Goal: Task Accomplishment & Management: Complete application form

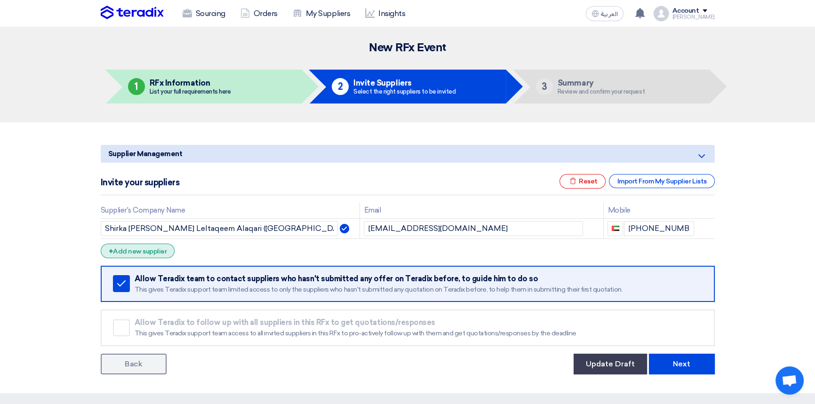
click at [141, 251] on div "+ Add new supplier" at bounding box center [138, 251] width 74 height 15
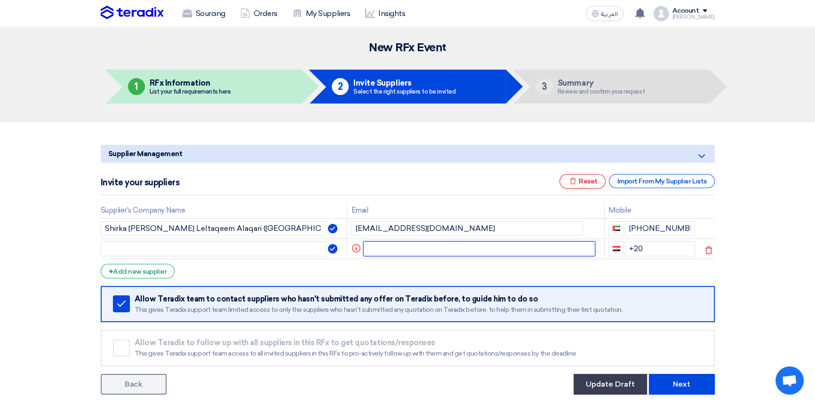
click at [392, 248] on input "text" at bounding box center [479, 248] width 232 height 15
paste input "[EMAIL_ADDRESS][DOMAIN_NAME]"
type input "[EMAIL_ADDRESS][DOMAIN_NAME]"
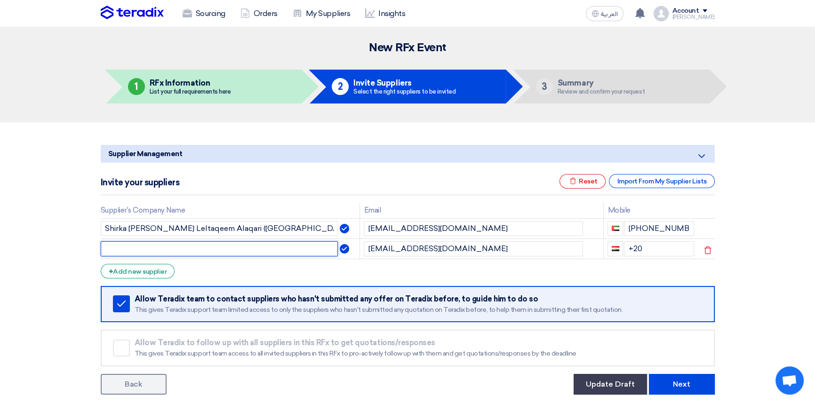
click at [249, 248] on input "text" at bounding box center [220, 248] width 238 height 15
click at [150, 245] on input "Protiviti" at bounding box center [220, 248] width 238 height 15
type input "Protiviti [DEMOGRAPHIC_DATA] Member Firm for Management Consultancy"
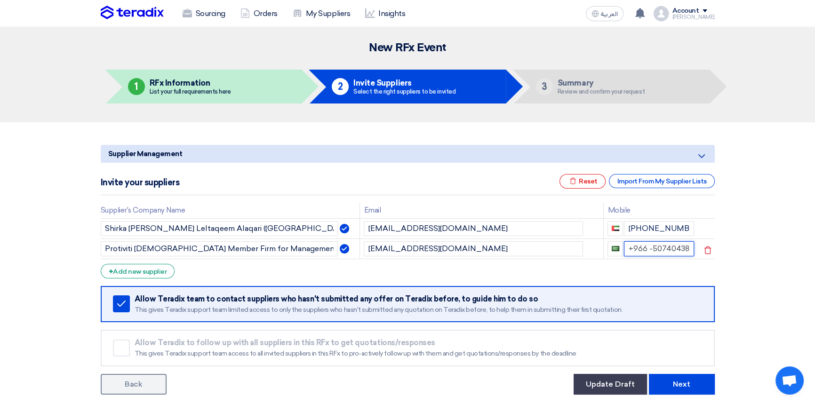
click at [645, 248] on input "+966 -507404384" at bounding box center [659, 248] width 70 height 15
type input "[PHONE_NUMBER]"
click at [618, 381] on button "Update Draft" at bounding box center [609, 384] width 73 height 21
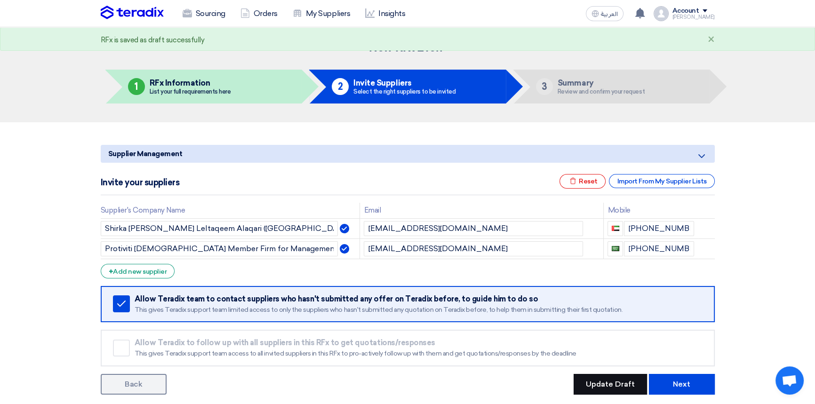
click at [604, 385] on button "Update Draft" at bounding box center [609, 384] width 73 height 21
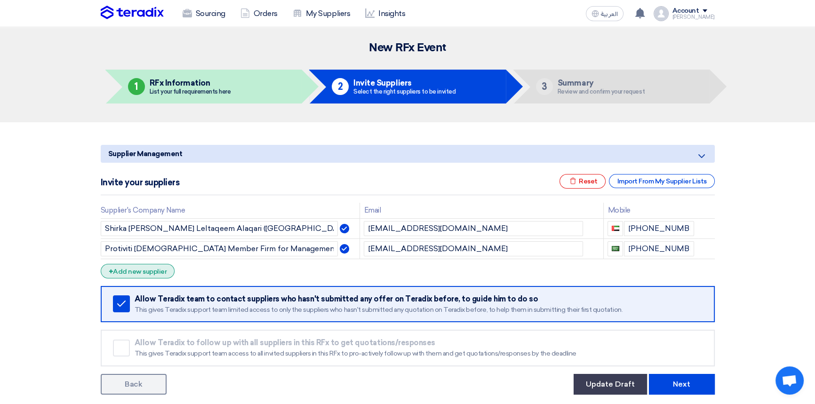
click at [144, 270] on div "+ Add new supplier" at bounding box center [138, 271] width 74 height 15
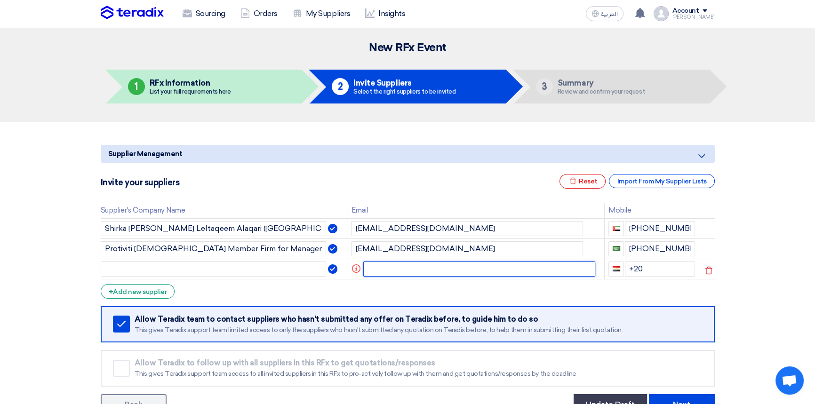
click at [374, 266] on input "text" at bounding box center [479, 268] width 232 height 15
paste input "[PERSON_NAME] (MiddleEast) <[PERSON_NAME][EMAIL_ADDRESS][DOMAIN_NAME]>"
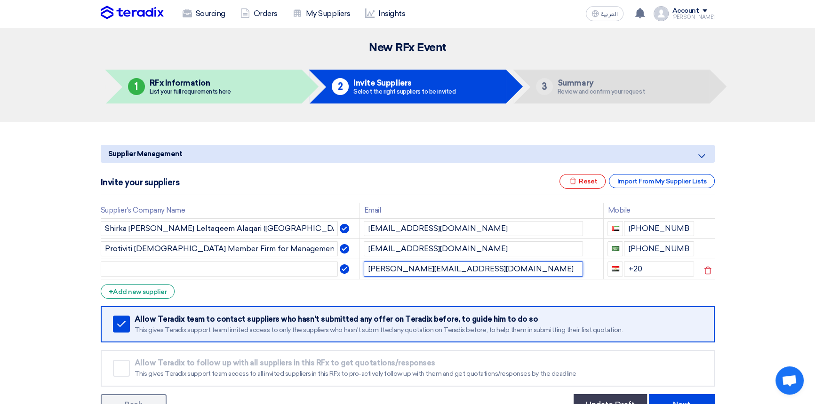
type input "[PERSON_NAME][EMAIL_ADDRESS][DOMAIN_NAME]"
click at [129, 263] on input "text" at bounding box center [220, 268] width 238 height 15
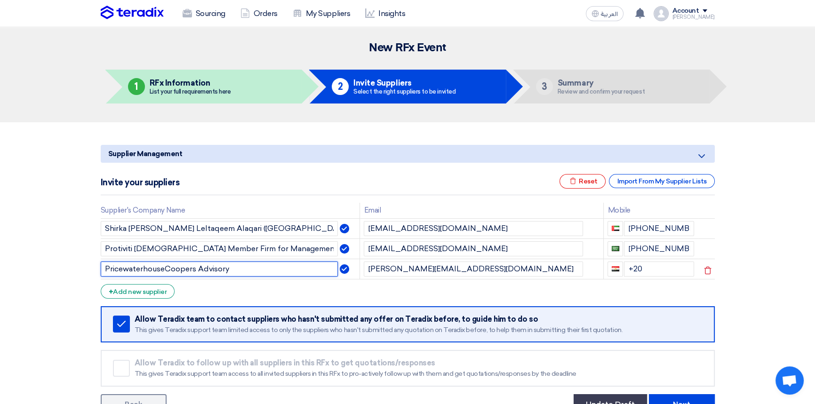
click at [196, 268] on input "PricewaterhouseCoopers Advisory" at bounding box center [220, 268] width 238 height 15
type input "PricewaterhouseCoopers-Advisory"
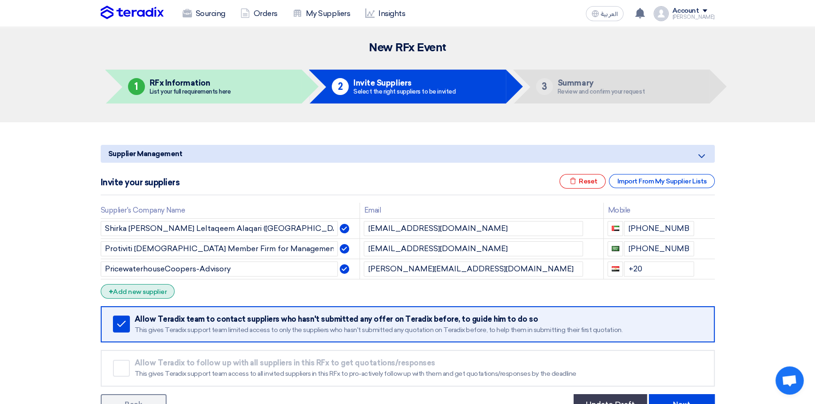
click at [144, 290] on div "+ Add new supplier" at bounding box center [138, 291] width 74 height 15
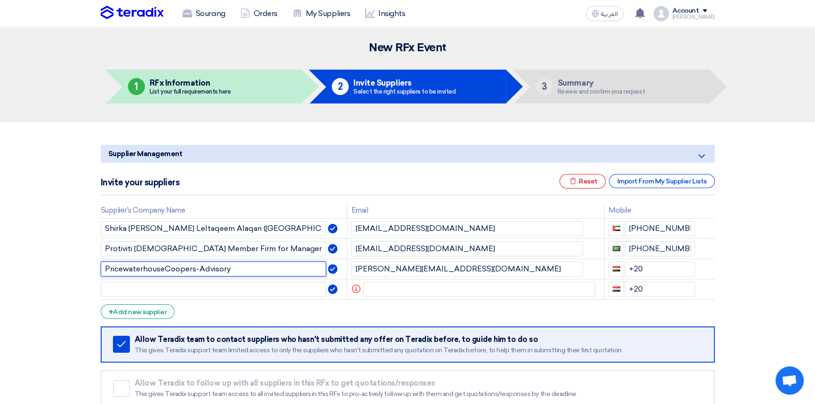
drag, startPoint x: 245, startPoint y: 268, endPoint x: 95, endPoint y: 277, distance: 149.8
click at [96, 277] on div "Supplier Management Minimize/Maximize Category Invite your suppliers Excel file…" at bounding box center [408, 288] width 628 height 294
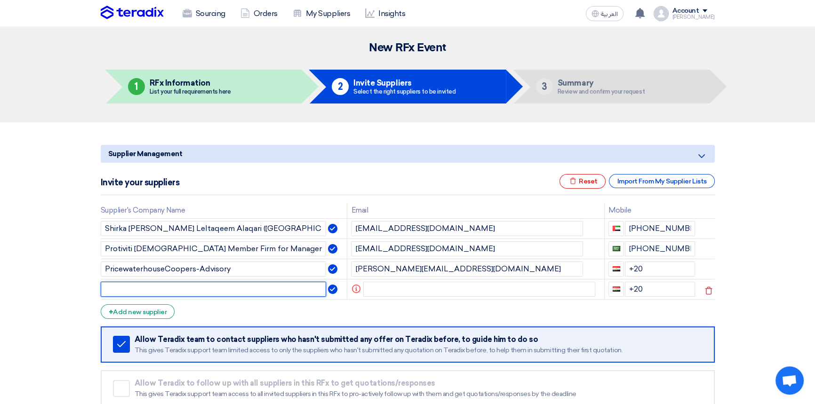
click at [173, 290] on input "text" at bounding box center [214, 289] width 226 height 15
paste input "PricewaterhouseCoopers-Advisory"
type input "PricewaterhouseCoopers-Advisory"
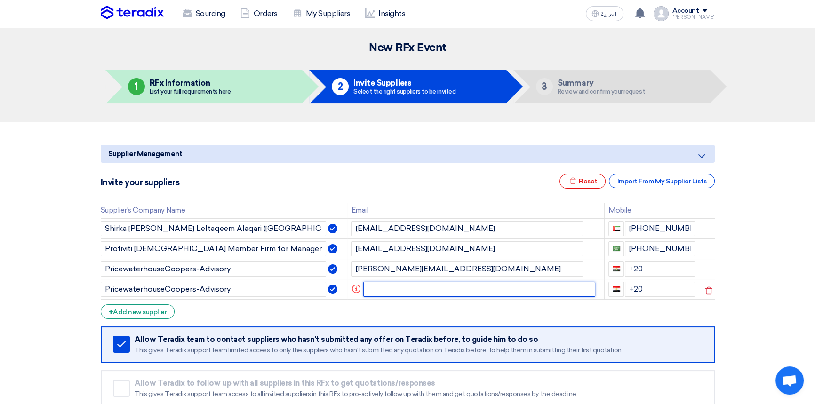
click at [400, 286] on input "text" at bounding box center [479, 289] width 232 height 15
drag, startPoint x: 380, startPoint y: 289, endPoint x: 394, endPoint y: 291, distance: 14.2
click at [380, 289] on input "text" at bounding box center [479, 289] width 232 height 15
paste input "[EMAIL_ADDRESS][PERSON_NAME][DOMAIN_NAME]"
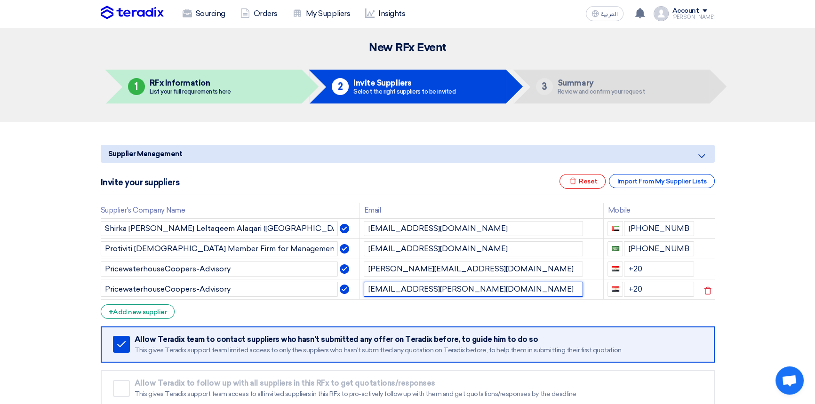
type input "[EMAIL_ADDRESS][PERSON_NAME][DOMAIN_NAME]"
click at [248, 316] on form "Supplier Management Minimize/Maximize Category Invite your suppliers Excel file…" at bounding box center [408, 290] width 614 height 290
click at [384, 178] on div "Invite your suppliers Excel file Reset Import From My Supplier Lists" at bounding box center [408, 184] width 614 height 21
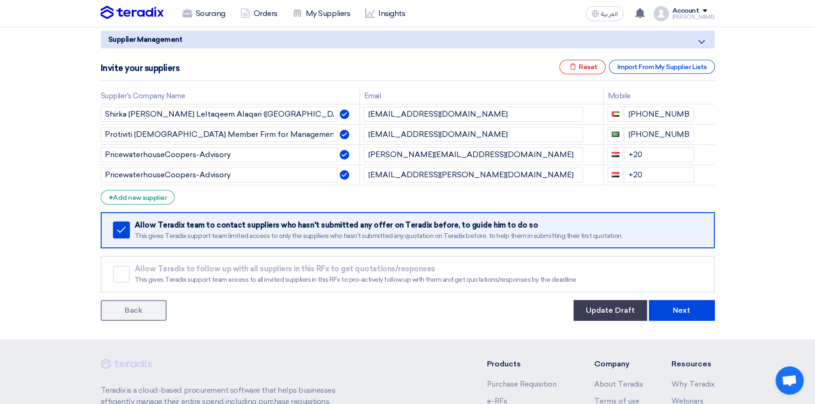
scroll to position [90, 0]
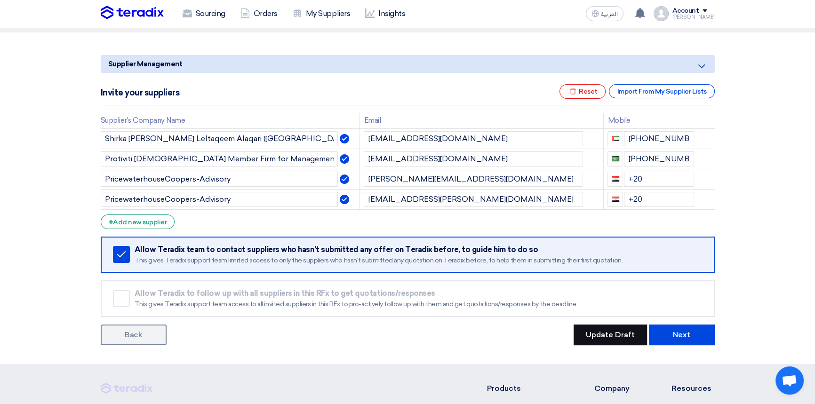
click at [610, 333] on button "Update Draft" at bounding box center [609, 335] width 73 height 21
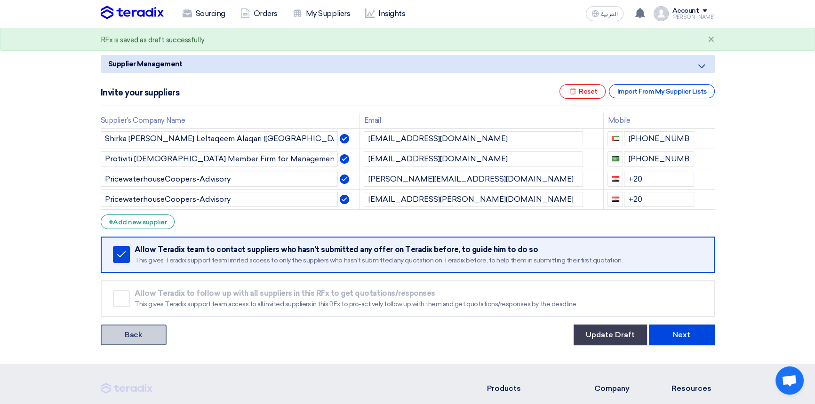
click at [137, 329] on link "Back" at bounding box center [134, 335] width 66 height 21
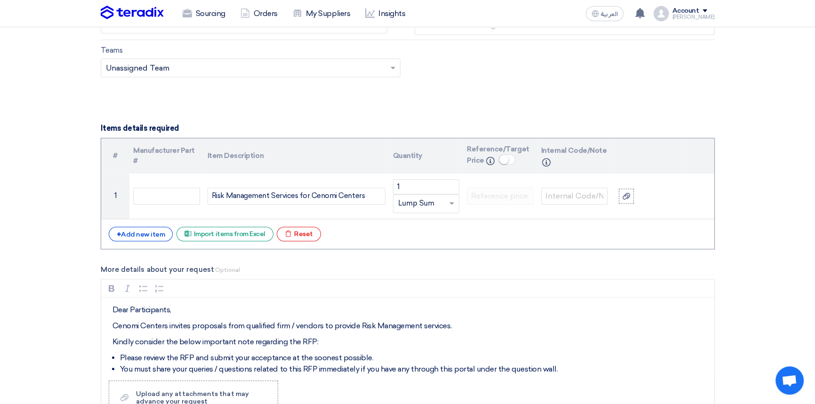
scroll to position [1026, 0]
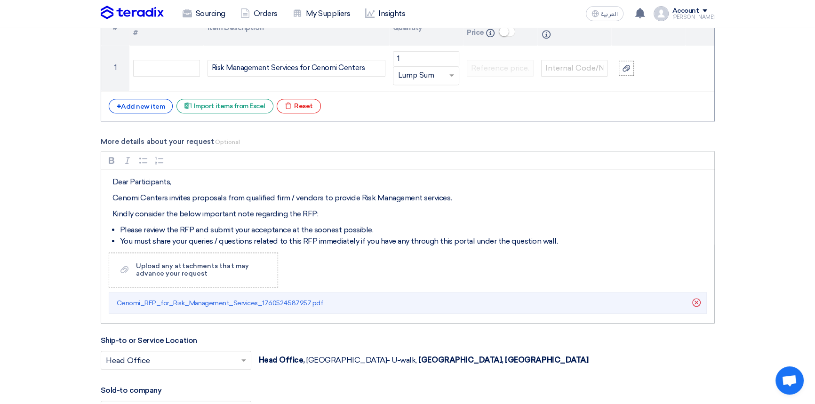
click at [467, 197] on p "Cenomi Centers invites proposals from qualified firm / vendors to provide Risk …" at bounding box center [410, 197] width 597 height 11
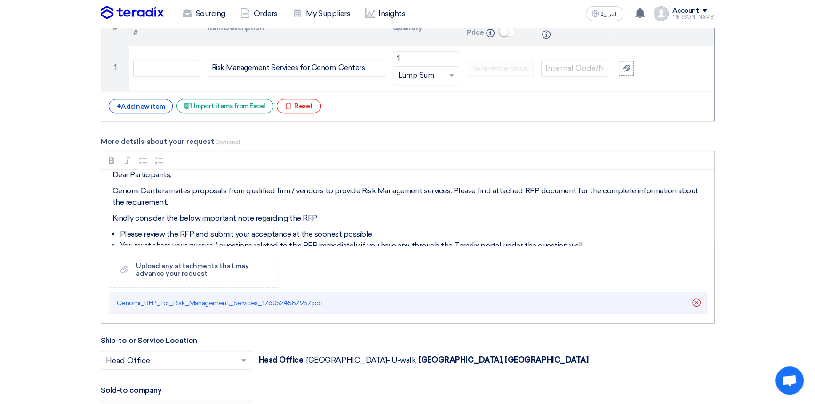
scroll to position [137, 0]
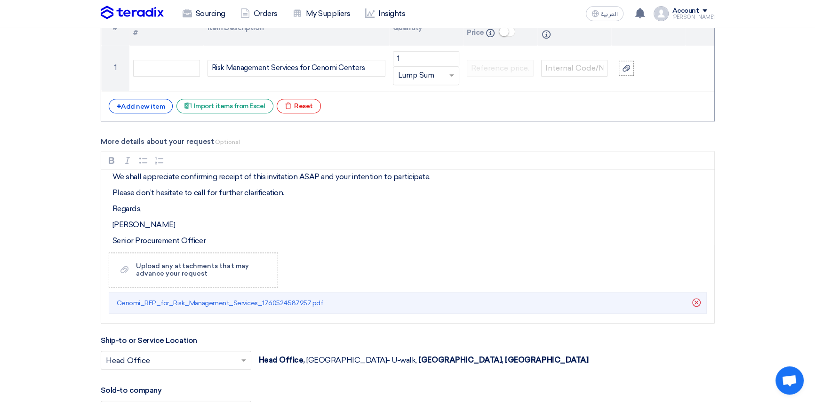
click at [697, 301] on icon "Delete" at bounding box center [696, 302] width 16 height 16
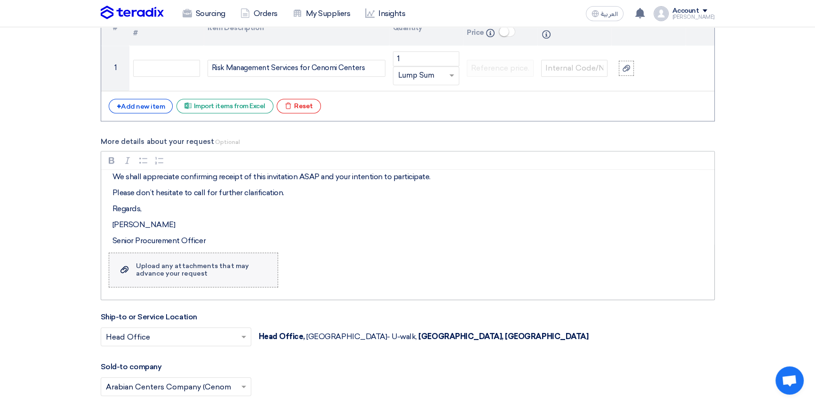
click at [178, 275] on div "Upload any attachments that may advance your request" at bounding box center [202, 269] width 132 height 15
click at [0, 0] on input "Upload a file Upload any attachments that may advance your request" at bounding box center [0, 0] width 0 height 0
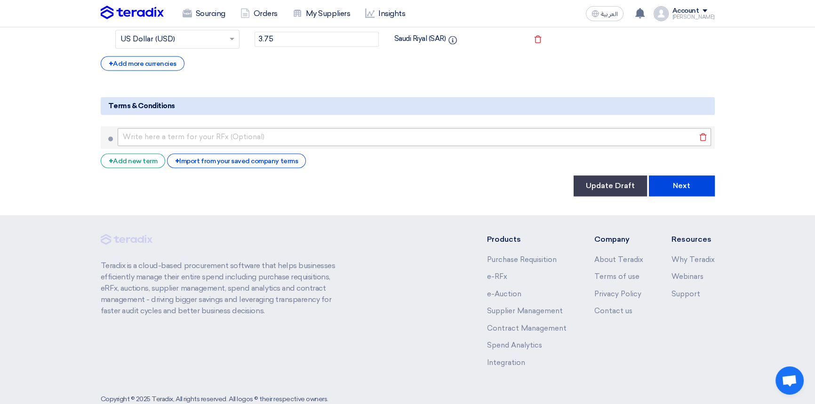
scroll to position [1590, 0]
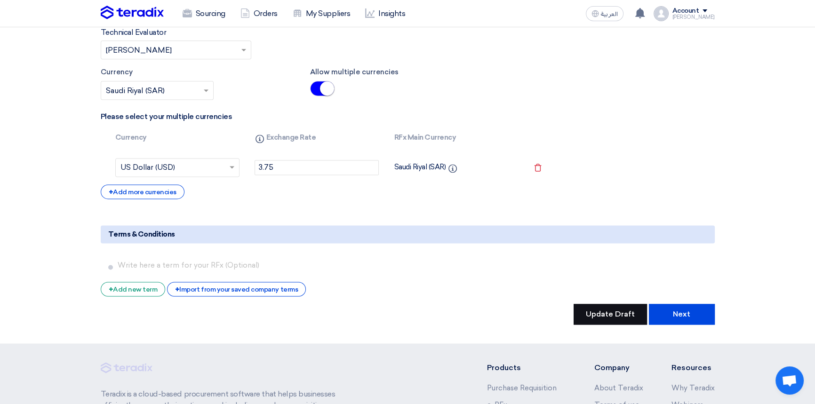
click at [609, 304] on button "Update Draft" at bounding box center [609, 314] width 73 height 21
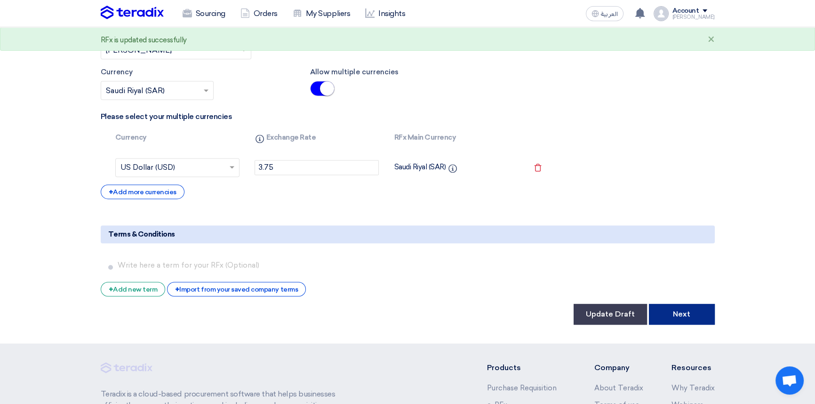
click at [698, 304] on button "Next" at bounding box center [682, 314] width 66 height 21
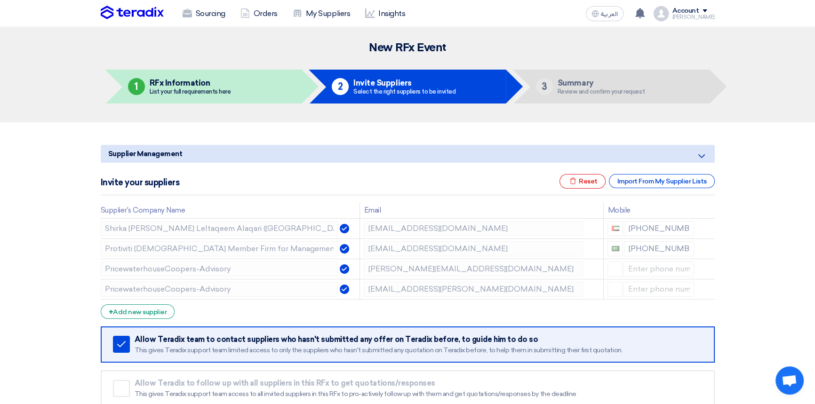
click at [333, 176] on div "Invite your suppliers Excel file Reset Import From My Supplier Lists" at bounding box center [408, 184] width 614 height 21
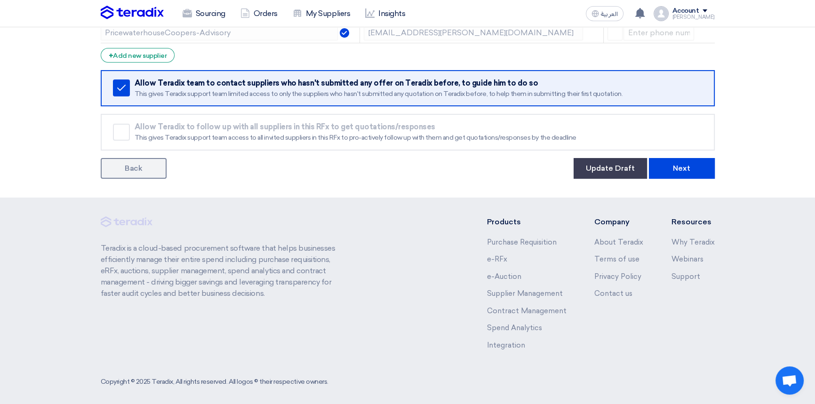
scroll to position [128, 0]
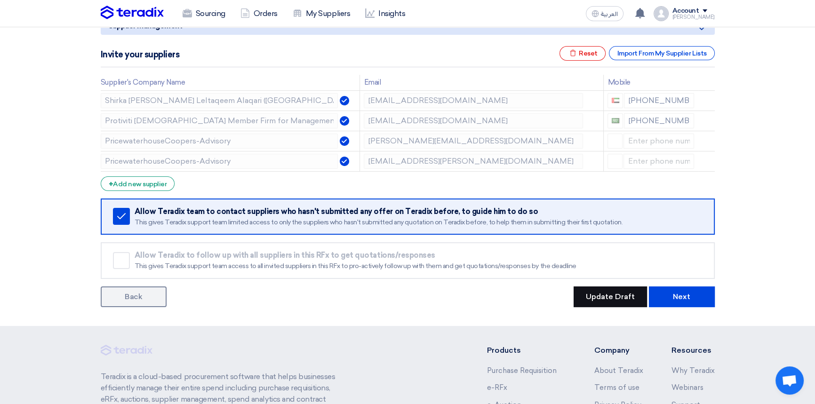
click at [604, 296] on button "Update Draft" at bounding box center [609, 296] width 73 height 21
click at [409, 55] on div "Invite your suppliers Excel file Reset Import From My Supplier Lists" at bounding box center [408, 56] width 614 height 21
click at [437, 11] on div "Sourcing Orders My Suppliers Insights" at bounding box center [285, 13] width 368 height 21
click at [439, 58] on div "Invite your suppliers Excel file Reset Import From My Supplier Lists" at bounding box center [408, 56] width 614 height 21
click at [441, 6] on div "Sourcing Orders My Suppliers Insights" at bounding box center [285, 13] width 368 height 21
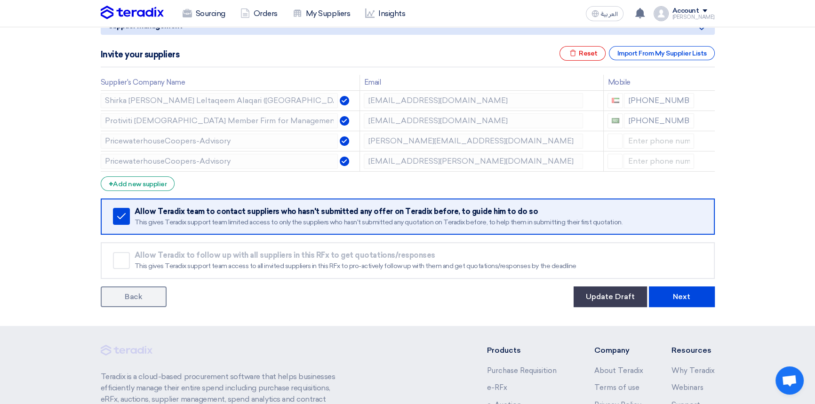
click at [446, 56] on div "Invite your suppliers Excel file Reset Import From My Supplier Lists" at bounding box center [408, 56] width 614 height 21
click at [449, 10] on div "Sourcing Orders My Suppliers Insights" at bounding box center [285, 13] width 368 height 21
click at [608, 290] on button "Update Draft" at bounding box center [609, 296] width 73 height 21
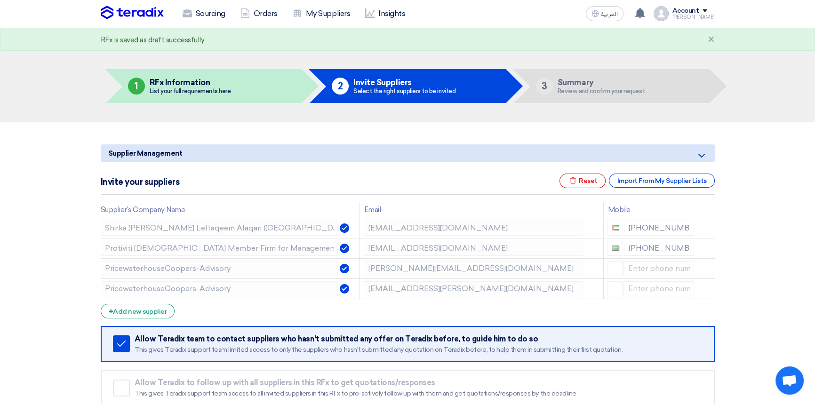
scroll to position [0, 0]
click at [408, 178] on div "Invite your suppliers Excel file Reset Import From My Supplier Lists" at bounding box center [408, 184] width 614 height 21
click at [400, 132] on section "Supplier Management Minimize/Maximize Category Invite your suppliers Excel file…" at bounding box center [407, 288] width 815 height 332
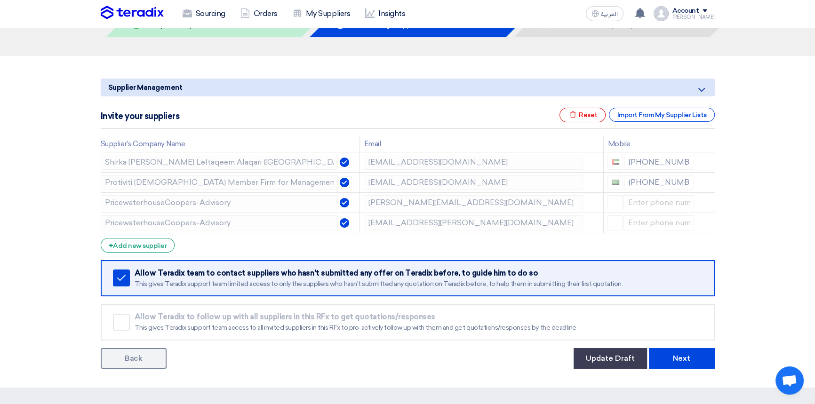
scroll to position [85, 0]
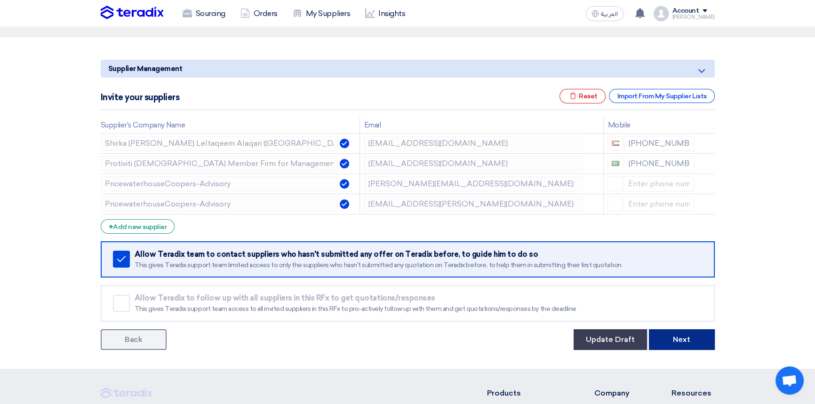
click at [687, 339] on button "Next" at bounding box center [682, 339] width 66 height 21
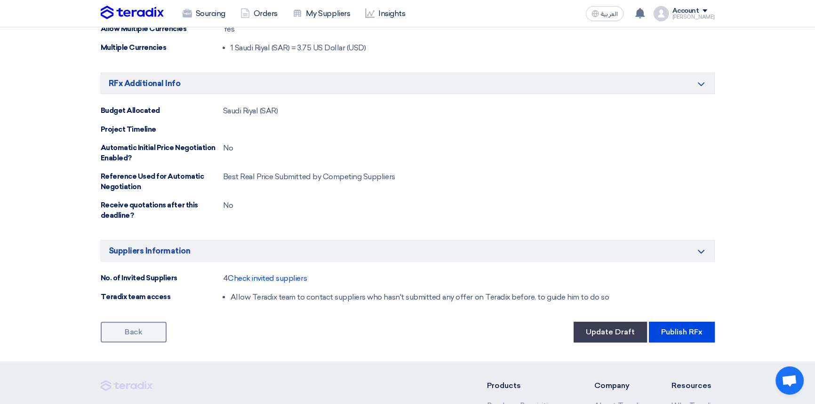
scroll to position [641, 0]
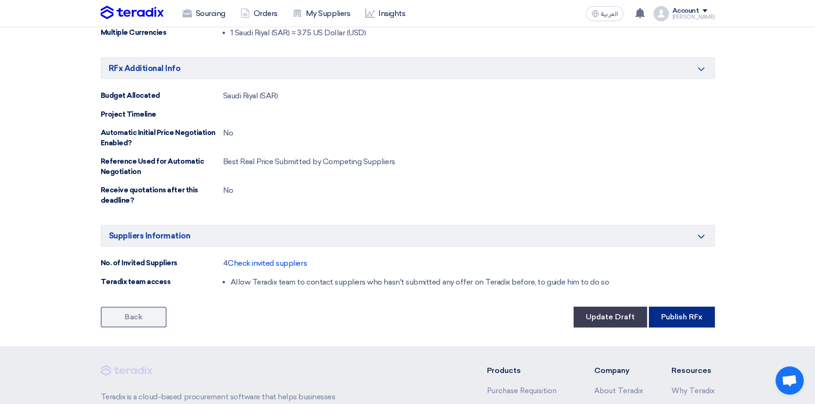
click at [689, 322] on button "Publish RFx" at bounding box center [682, 317] width 66 height 21
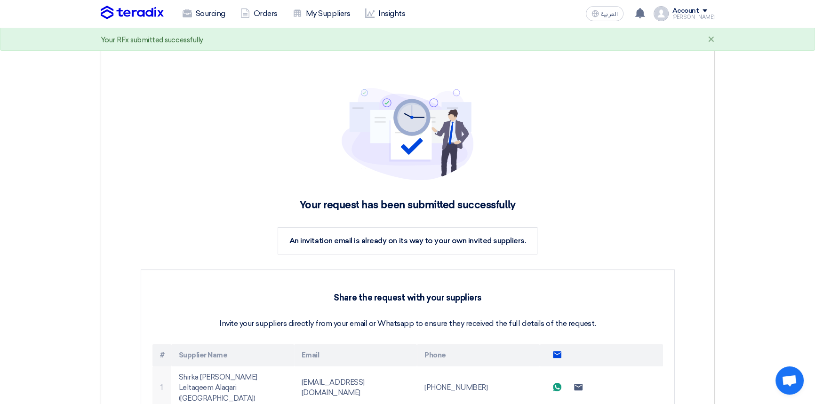
click at [559, 353] on use at bounding box center [557, 354] width 8 height 7
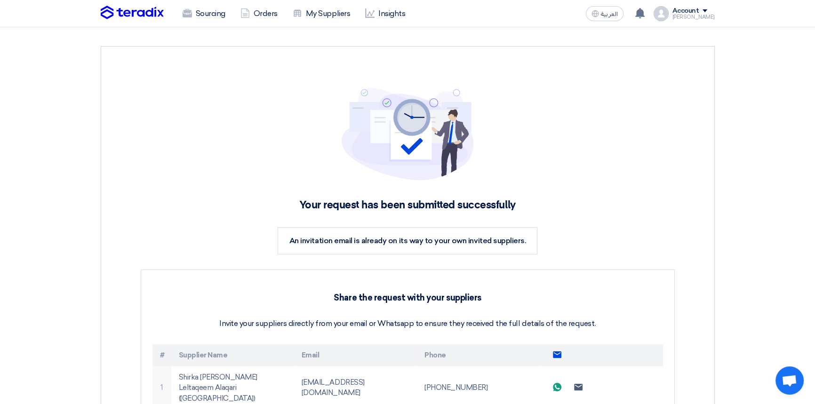
click at [137, 15] on img at bounding box center [132, 13] width 63 height 14
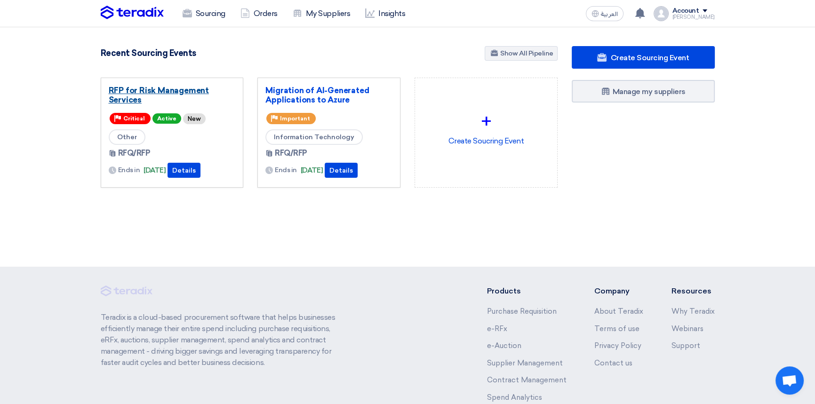
click at [131, 88] on link "RFP for Risk Management Services" at bounding box center [172, 95] width 127 height 19
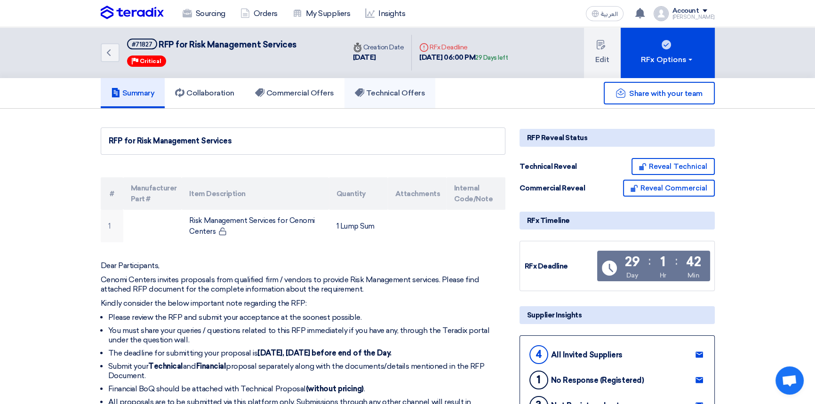
click at [396, 97] on h5 "Technical Offers" at bounding box center [390, 92] width 70 height 9
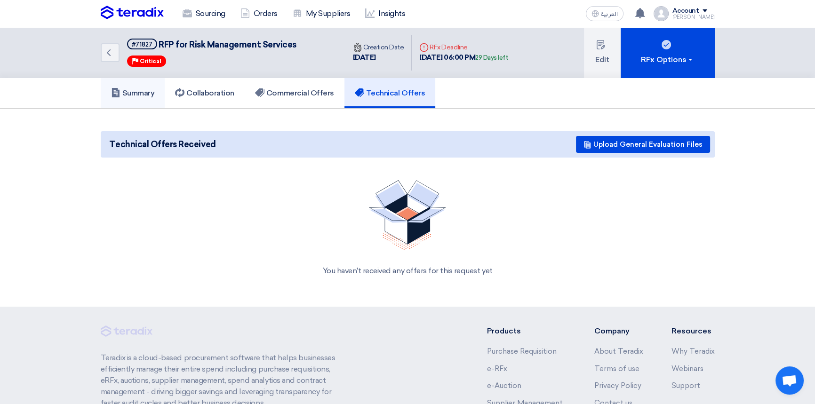
click at [126, 97] on h5 "Summary" at bounding box center [133, 92] width 44 height 9
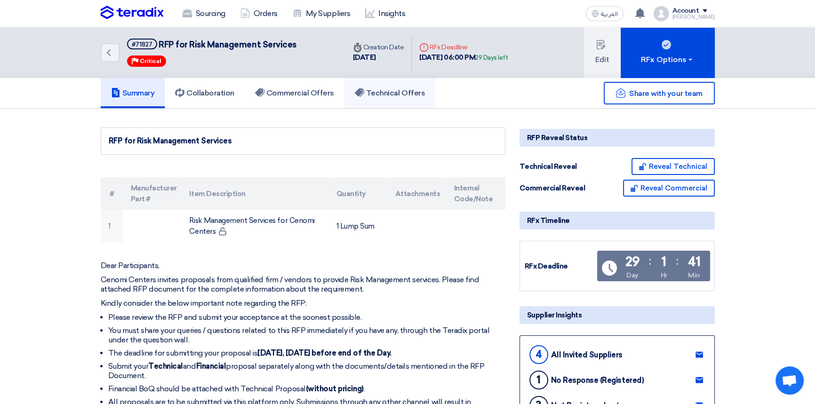
click at [397, 96] on h5 "Technical Offers" at bounding box center [390, 92] width 70 height 9
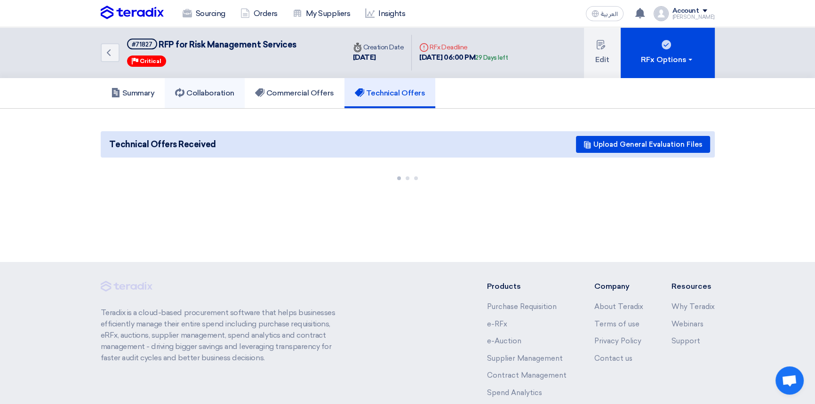
click at [202, 96] on h5 "Collaboration" at bounding box center [204, 92] width 59 height 9
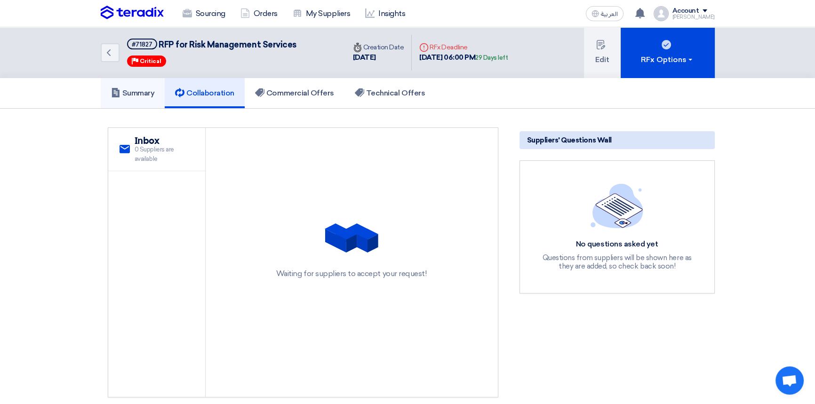
click at [120, 89] on h5 "Summary" at bounding box center [133, 92] width 44 height 9
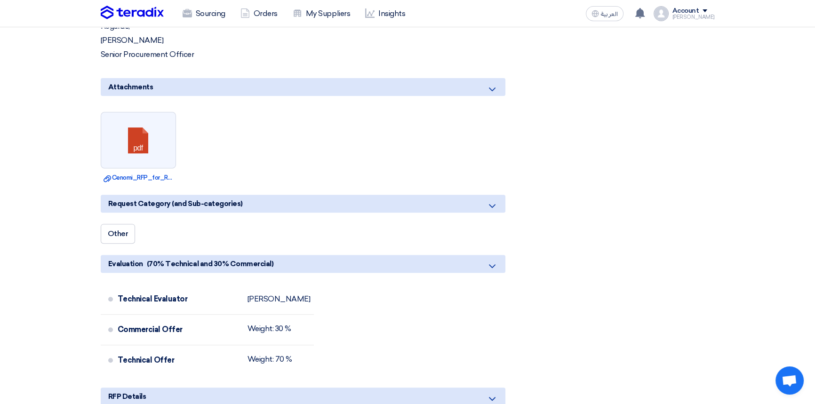
scroll to position [641, 0]
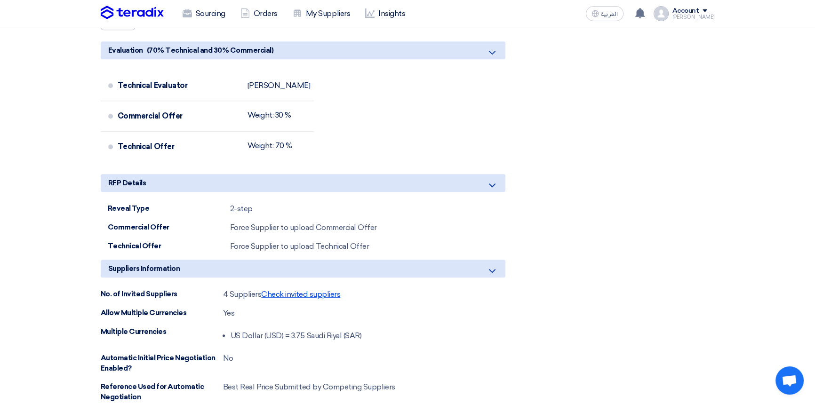
click at [287, 292] on span "Check invited suppliers" at bounding box center [300, 294] width 79 height 9
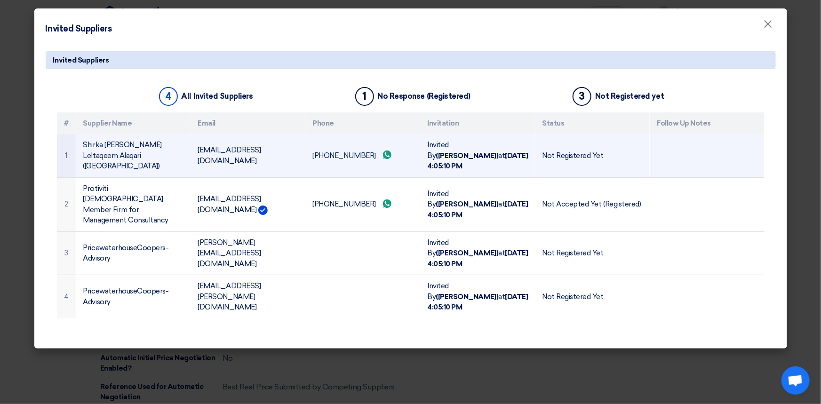
drag, startPoint x: 199, startPoint y: 151, endPoint x: 279, endPoint y: 151, distance: 79.5
click at [279, 151] on td "[EMAIL_ADDRESS][DOMAIN_NAME]" at bounding box center [247, 155] width 115 height 43
click at [268, 155] on td "[EMAIL_ADDRESS][DOMAIN_NAME]" at bounding box center [247, 155] width 115 height 43
drag, startPoint x: 275, startPoint y: 150, endPoint x: 192, endPoint y: 151, distance: 83.3
click at [192, 151] on td "[EMAIL_ADDRESS][DOMAIN_NAME]" at bounding box center [247, 155] width 115 height 43
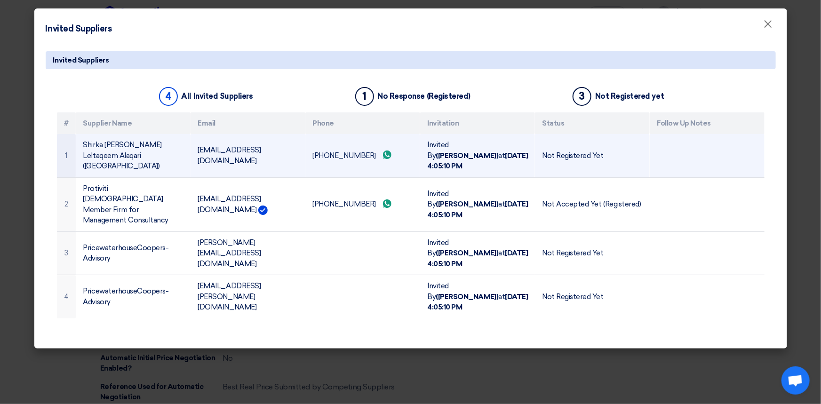
copy td "[EMAIL_ADDRESS][DOMAIN_NAME]"
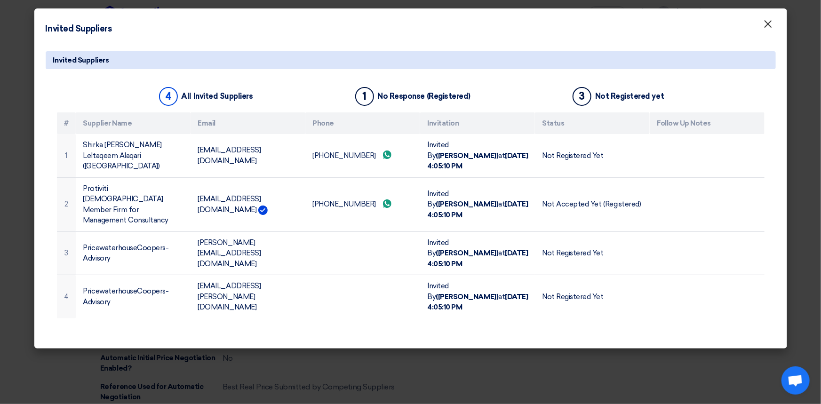
click at [769, 28] on span "×" at bounding box center [767, 26] width 9 height 19
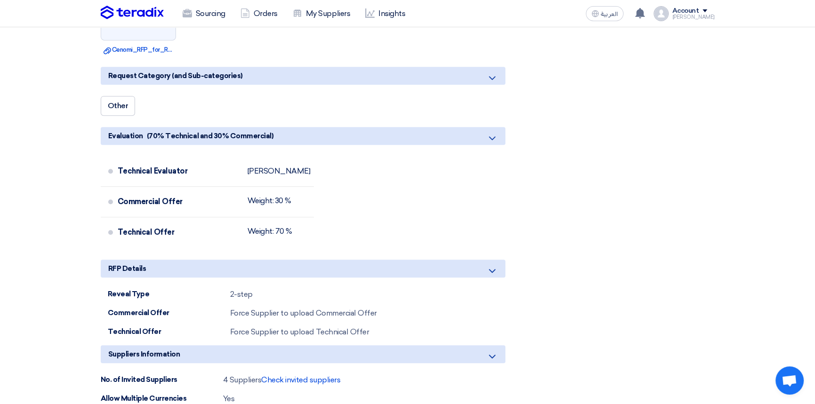
scroll to position [598, 0]
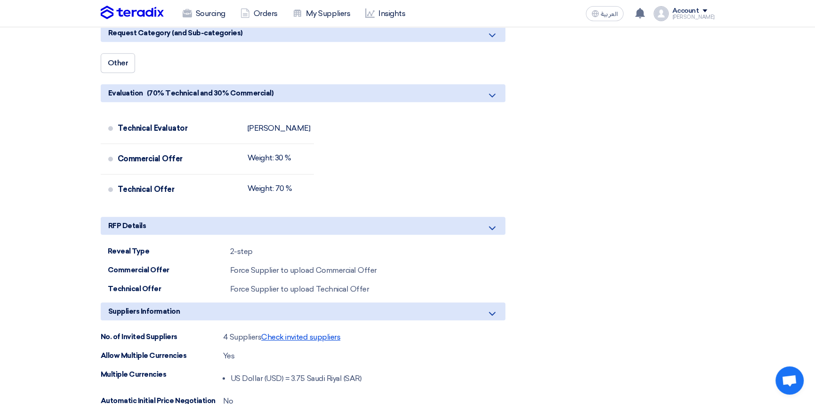
click at [313, 334] on span "Check invited suppliers" at bounding box center [300, 337] width 79 height 9
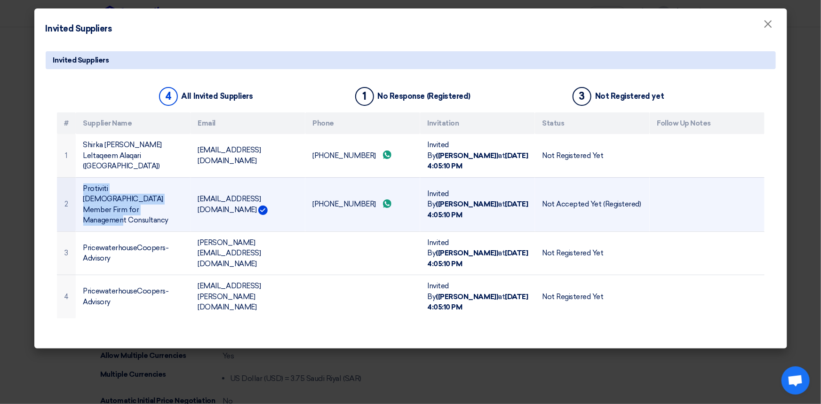
drag, startPoint x: 85, startPoint y: 176, endPoint x: 166, endPoint y: 190, distance: 82.0
click at [166, 190] on td "Protiviti [DEMOGRAPHIC_DATA] Member Firm for Management Consultancy" at bounding box center [133, 204] width 115 height 54
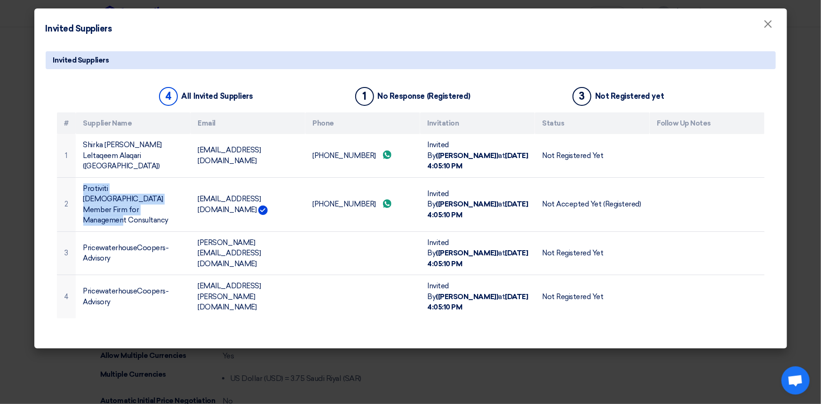
copy td "Protiviti [DEMOGRAPHIC_DATA] Member Firm for Management Consultancy"
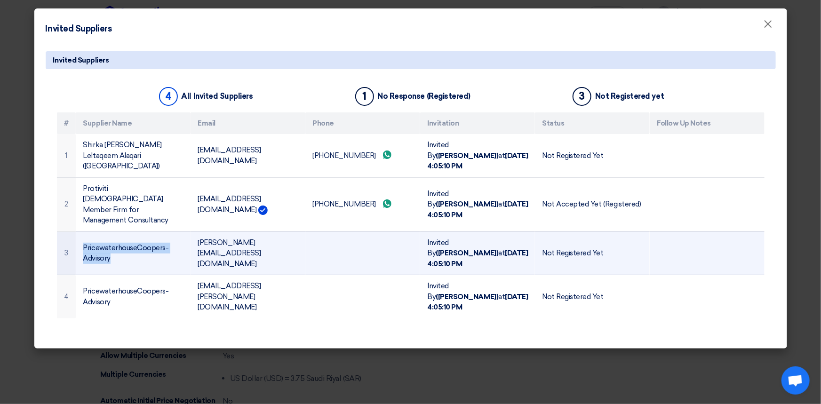
drag, startPoint x: 84, startPoint y: 208, endPoint x: 116, endPoint y: 219, distance: 33.8
click at [116, 231] on td "PricewaterhouseCoopers-Advisory" at bounding box center [133, 253] width 115 height 44
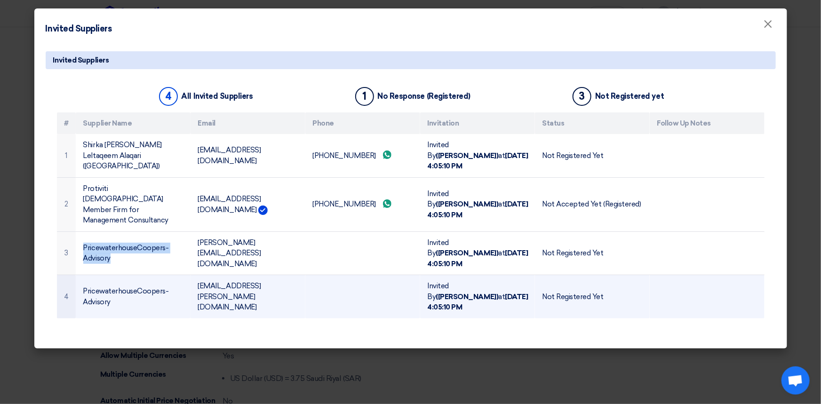
copy td "PricewaterhouseCoopers-Advisory"
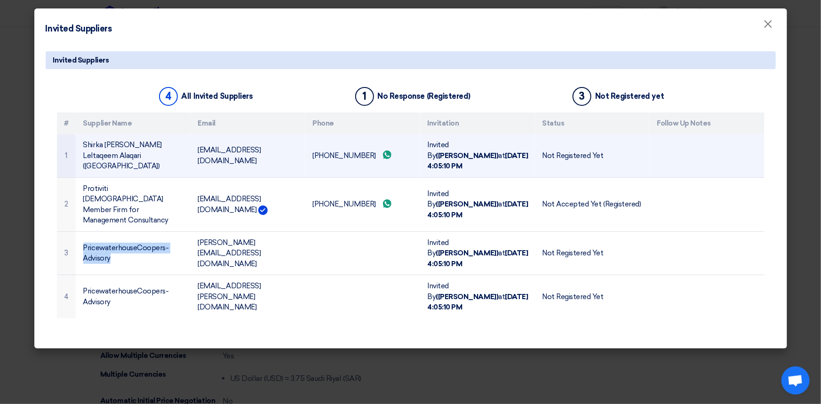
drag, startPoint x: 179, startPoint y: 158, endPoint x: 69, endPoint y: 146, distance: 110.2
click at [69, 146] on tr "1 [PERSON_NAME] Leltaqeem Alaqari ([GEOGRAPHIC_DATA]) [EMAIL_ADDRESS][DOMAIN_NA…" at bounding box center [410, 155] width 707 height 43
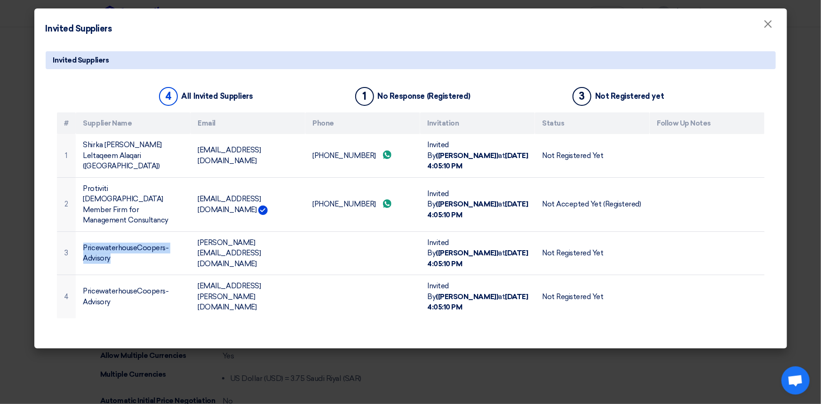
copy tr "Shirka [PERSON_NAME] Leltaqeem Alaqari ([GEOGRAPHIC_DATA])"
click at [774, 25] on button "×" at bounding box center [768, 24] width 24 height 19
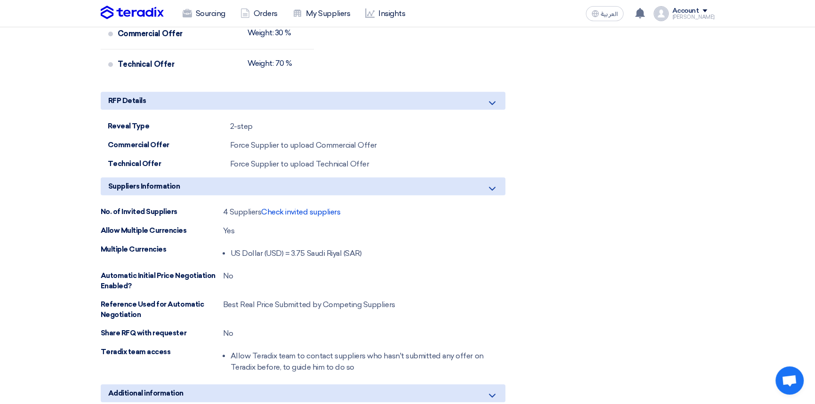
scroll to position [727, 0]
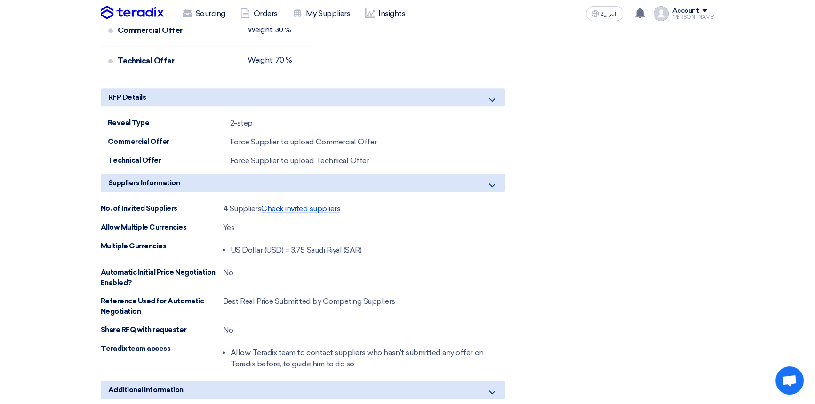
click at [300, 208] on span "Check invited suppliers" at bounding box center [300, 208] width 79 height 9
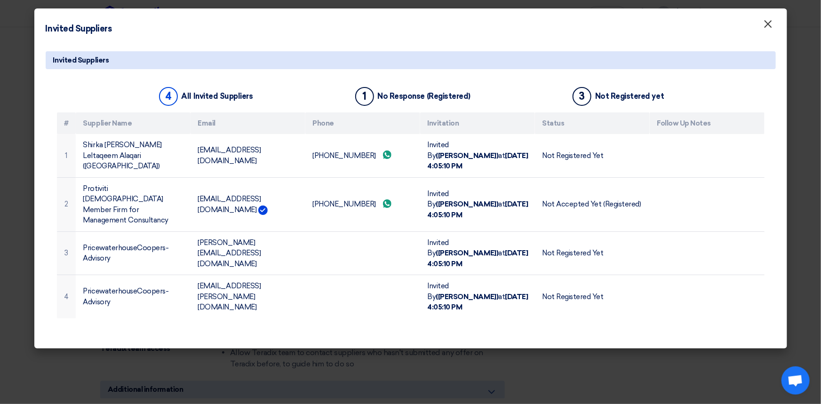
click at [768, 24] on span "×" at bounding box center [767, 26] width 9 height 19
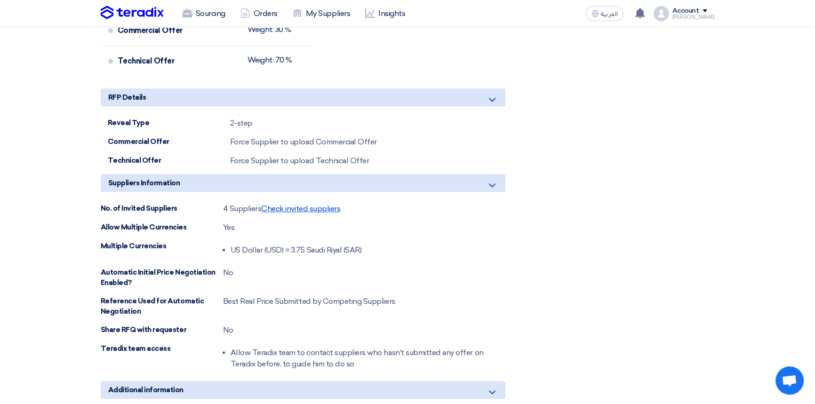
click at [291, 207] on span "Check invited suppliers" at bounding box center [300, 208] width 79 height 9
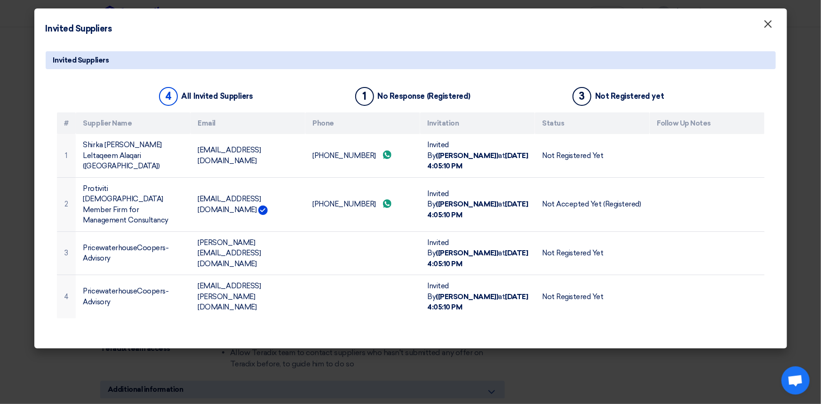
click at [769, 25] on span "×" at bounding box center [767, 26] width 9 height 19
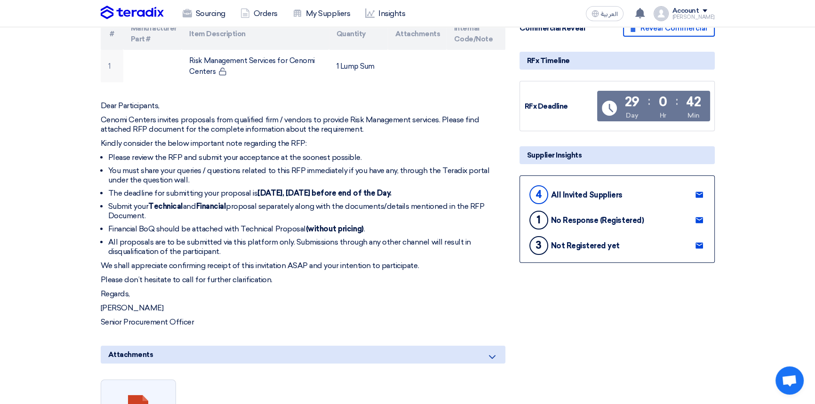
scroll to position [0, 0]
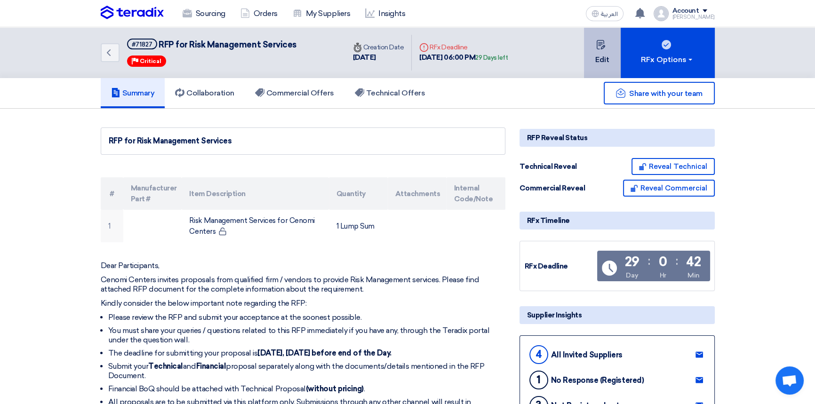
click at [611, 53] on button "Edit" at bounding box center [602, 52] width 37 height 51
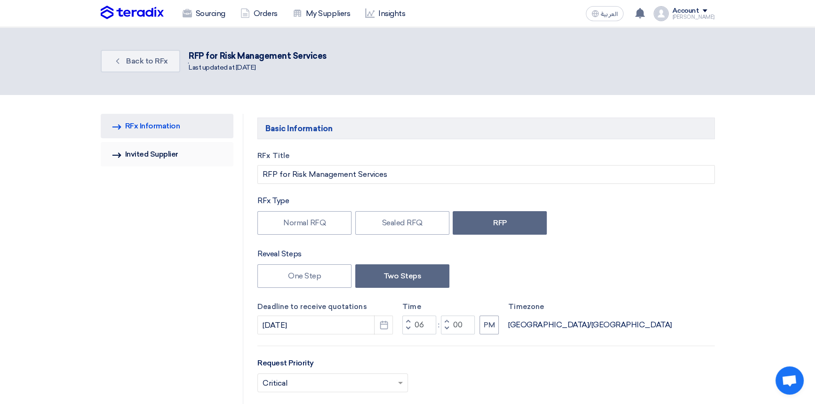
click at [166, 158] on link "Invited Suppliers Invited Supplier" at bounding box center [167, 154] width 133 height 24
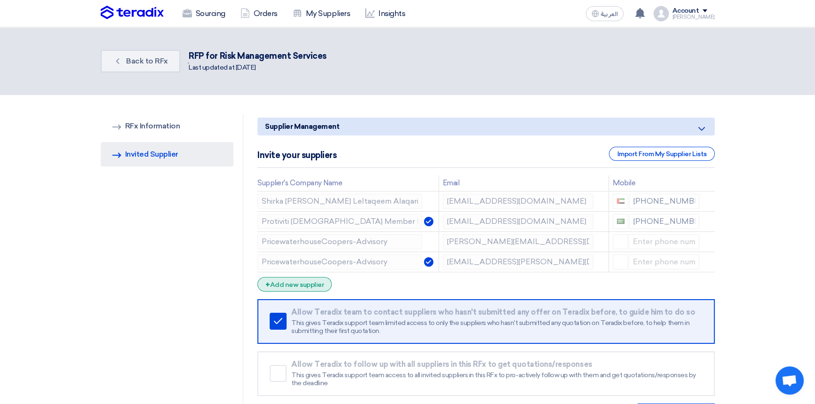
click at [287, 284] on div "+ Add new supplier" at bounding box center [294, 284] width 74 height 15
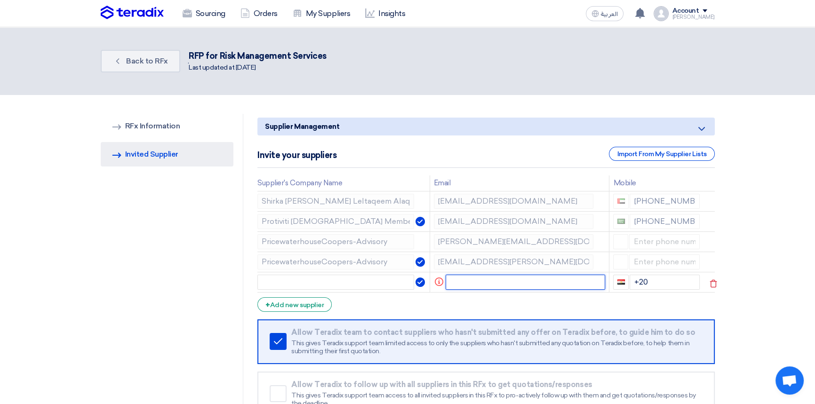
click at [465, 284] on input "text" at bounding box center [524, 282] width 159 height 15
paste input "[PERSON_NAME][EMAIL_ADDRESS][DOMAIN_NAME]"
type input "[PERSON_NAME][EMAIL_ADDRESS][DOMAIN_NAME]"
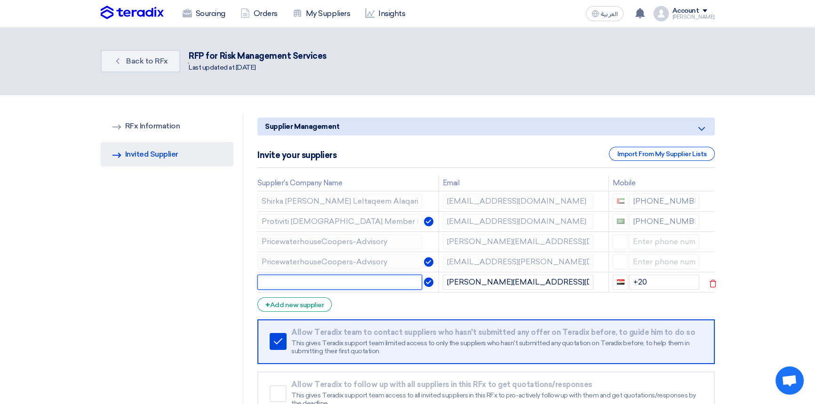
click at [302, 281] on input "text" at bounding box center [339, 282] width 165 height 15
type input "BDO - [PERSON_NAME] & Co."
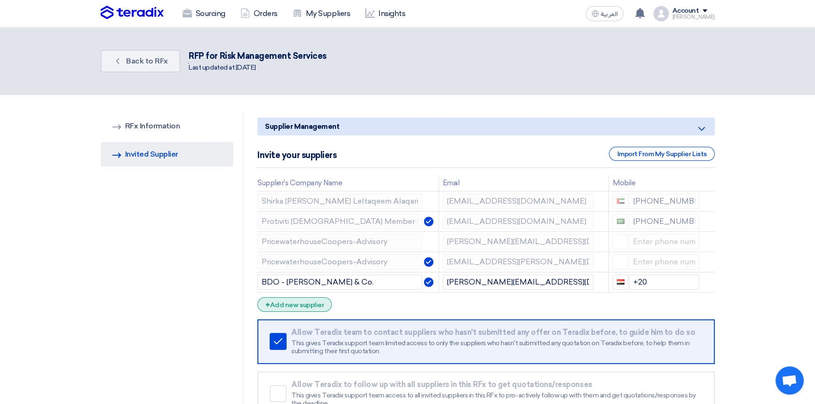
click at [310, 306] on div "+ Add new supplier" at bounding box center [294, 304] width 74 height 15
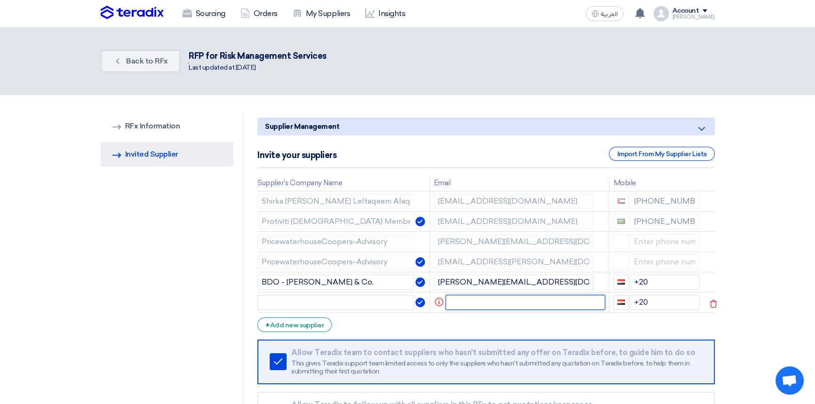
click at [521, 301] on input "text" at bounding box center [524, 302] width 159 height 15
paste input "[EMAIL_ADDRESS][DOMAIN_NAME]"
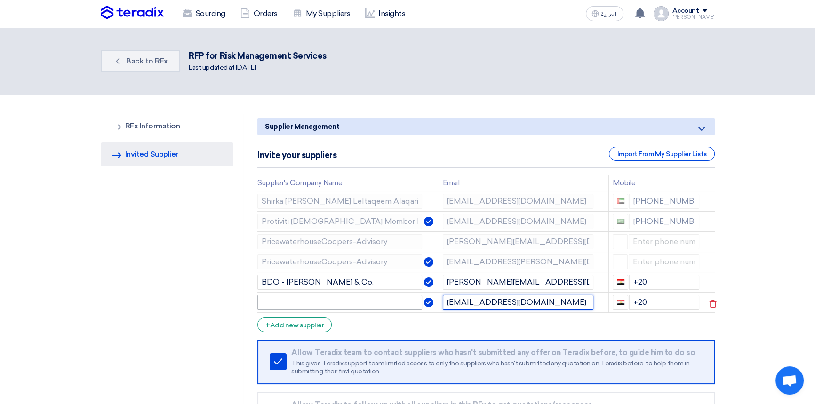
type input "[EMAIL_ADDRESS][DOMAIN_NAME]"
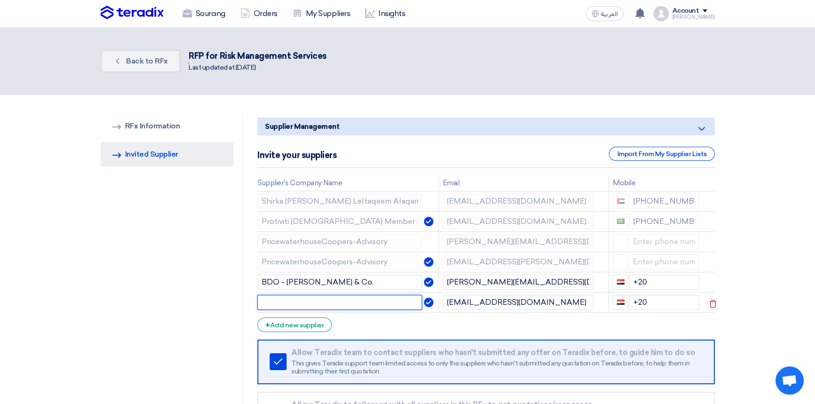
click at [285, 301] on input "text" at bounding box center [339, 302] width 165 height 15
type input "Forvis Mazars"
drag, startPoint x: 650, startPoint y: 279, endPoint x: 610, endPoint y: 279, distance: 40.0
click at [610, 279] on td "+20" at bounding box center [656, 282] width 94 height 20
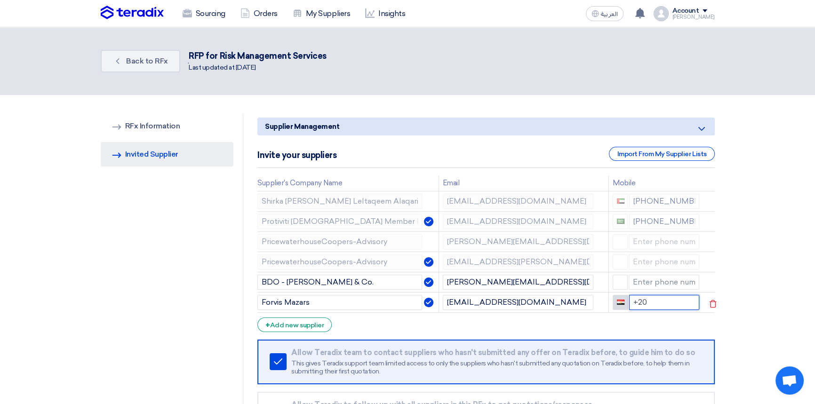
drag, startPoint x: 631, startPoint y: 301, endPoint x: 615, endPoint y: 301, distance: 16.5
click at [616, 301] on div "+20" at bounding box center [655, 302] width 87 height 15
click at [364, 333] on form "Supplier Management Minimize/Maximize Category Invite your suppliers Import Fro…" at bounding box center [485, 291] width 457 height 347
click at [328, 303] on input "Forvis Mazars" at bounding box center [339, 302] width 165 height 15
drag, startPoint x: 320, startPoint y: 300, endPoint x: 330, endPoint y: 306, distance: 11.4
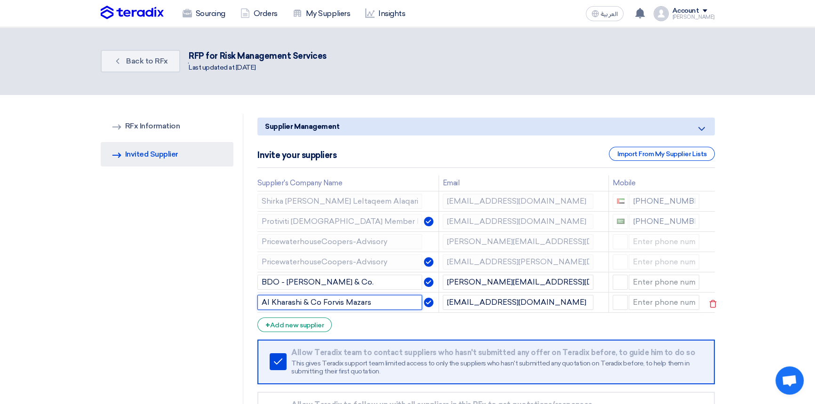
click at [320, 300] on input "Al Kharashi & Co Forvis Mazars" at bounding box center [339, 302] width 165 height 15
type input "Al Kharashi & Co. (Forvis Mazars)"
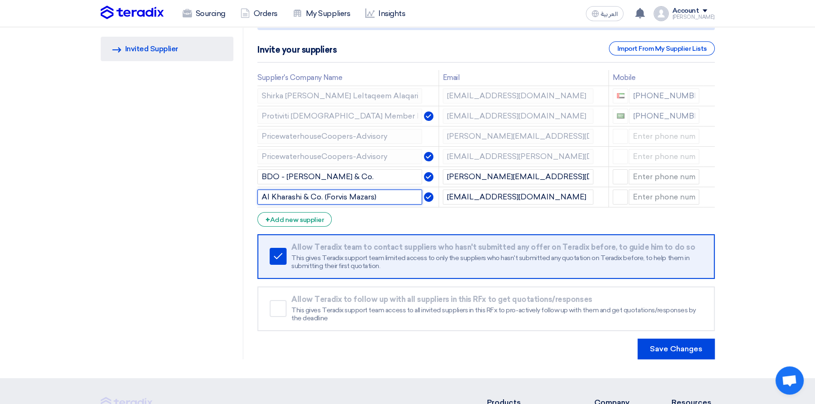
scroll to position [291, 0]
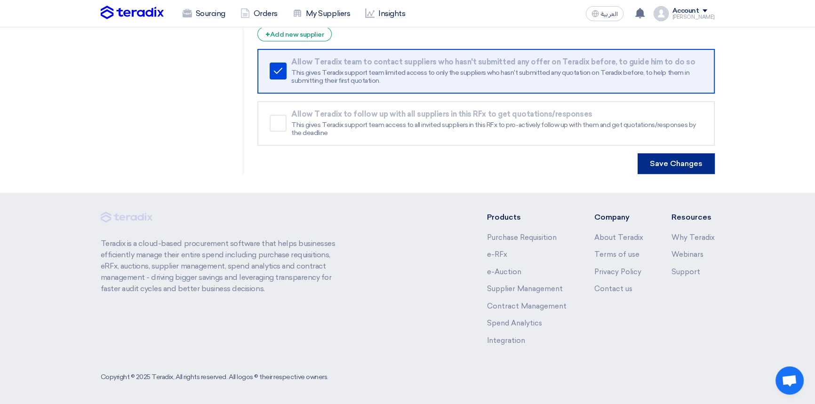
click at [675, 167] on button "Save Changes" at bounding box center [675, 163] width 77 height 21
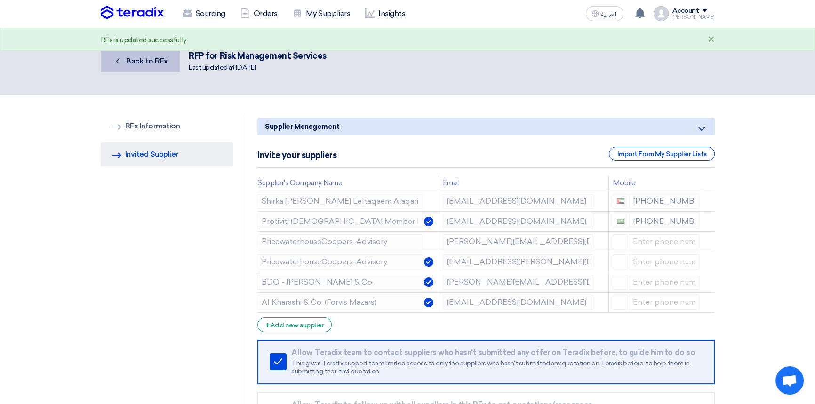
click at [138, 62] on span "Back to RFx" at bounding box center [147, 60] width 42 height 9
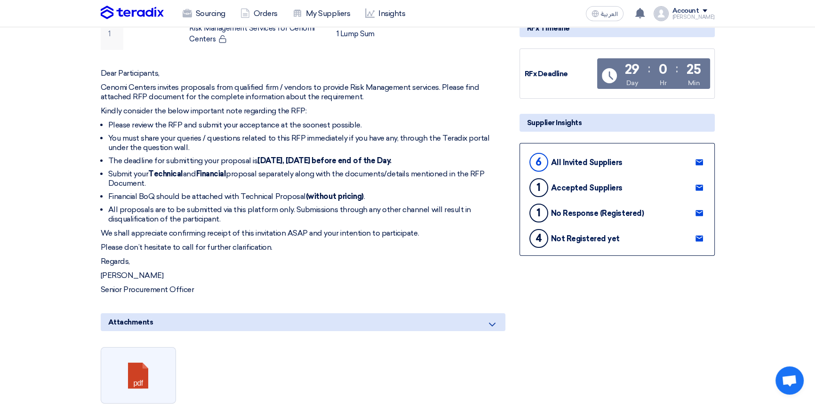
scroll to position [171, 0]
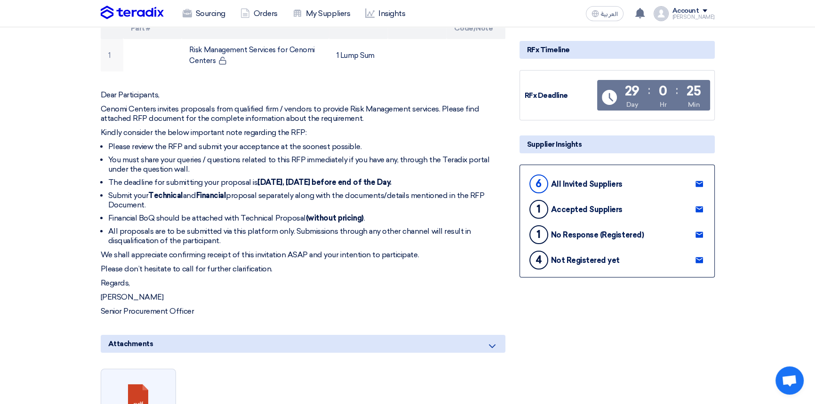
click at [696, 259] on use at bounding box center [699, 260] width 8 height 6
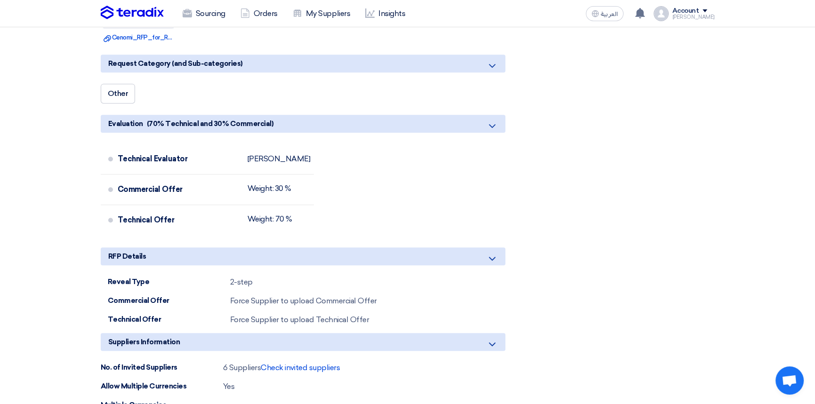
scroll to position [684, 0]
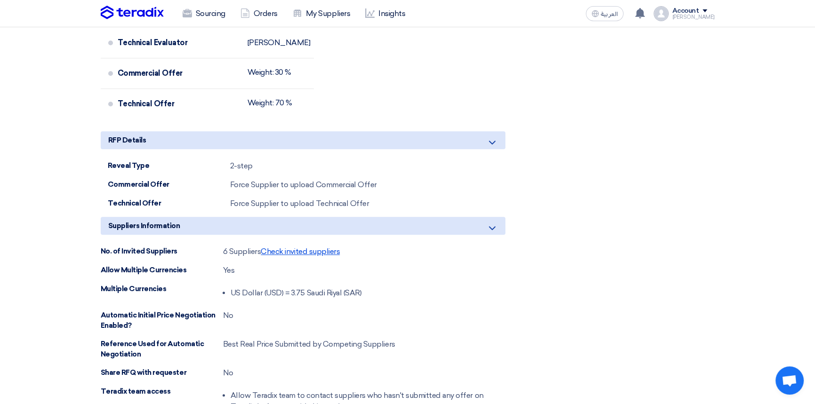
click at [309, 253] on span "Check invited suppliers" at bounding box center [300, 251] width 79 height 9
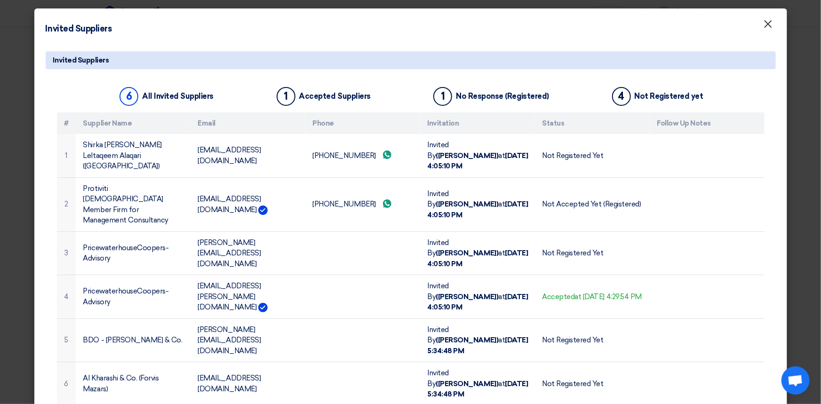
click at [767, 25] on span "×" at bounding box center [767, 26] width 9 height 19
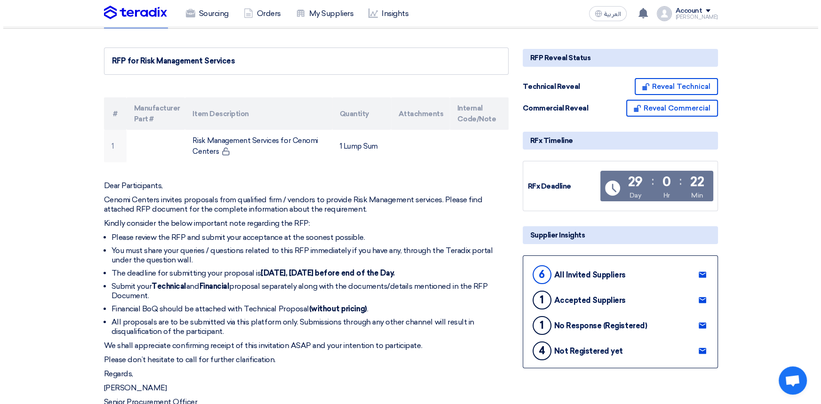
scroll to position [0, 0]
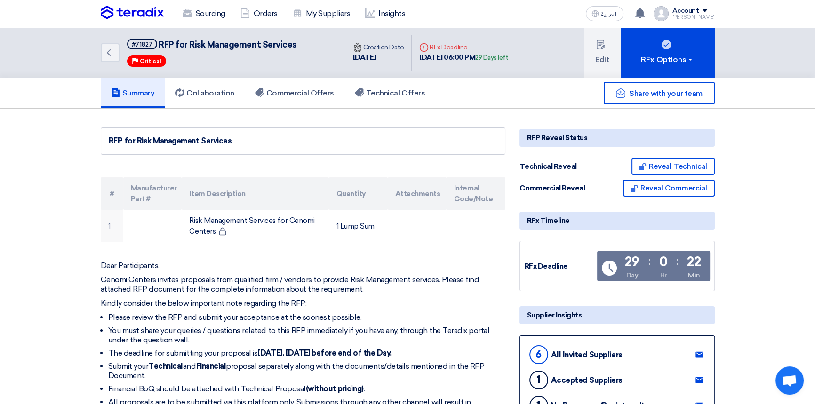
click at [696, 12] on div "Account" at bounding box center [685, 11] width 27 height 8
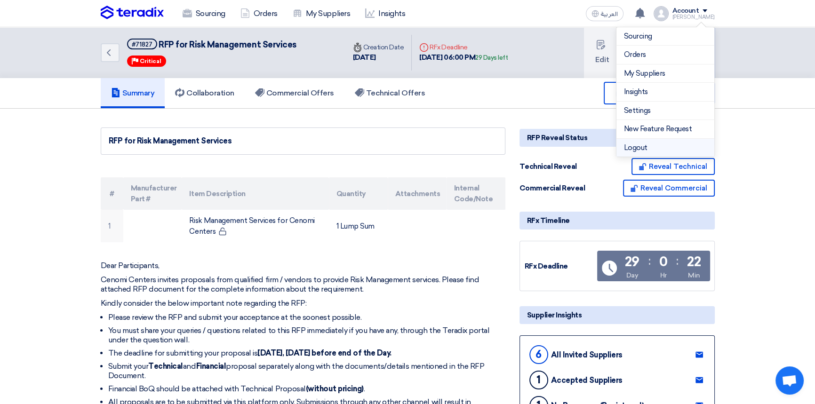
click at [643, 151] on li "Logout" at bounding box center [665, 148] width 98 height 18
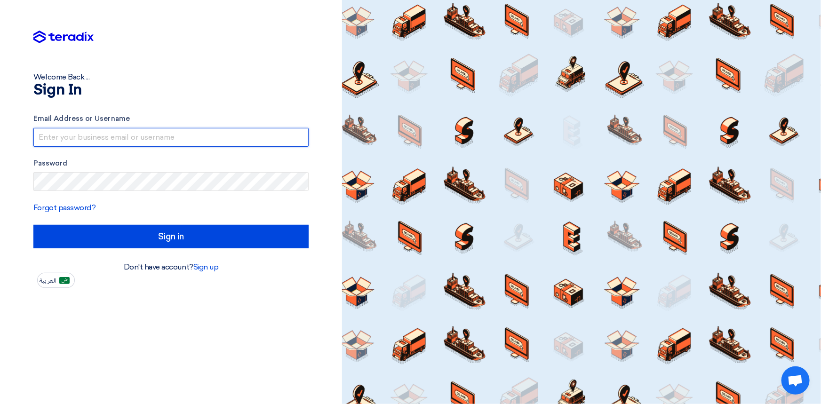
type input "[PERSON_NAME][EMAIL_ADDRESS][PERSON_NAME][DOMAIN_NAME]"
